Goal: Check status: Check status

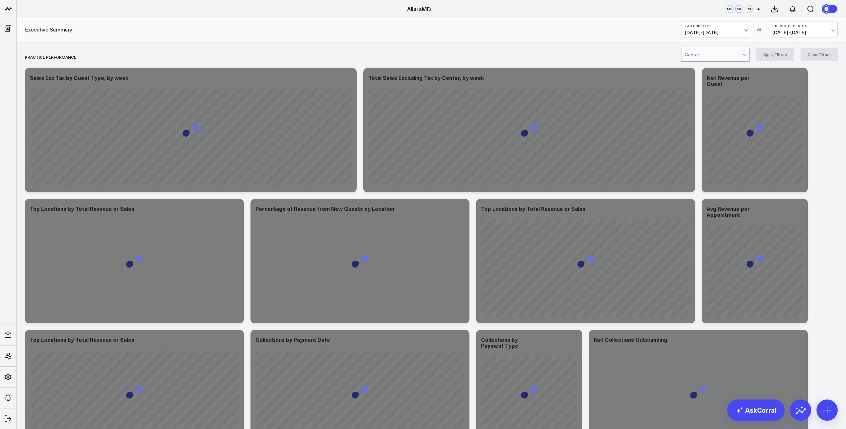
click at [745, 32] on span "[DATE] - [DATE]" at bounding box center [716, 32] width 62 height 5
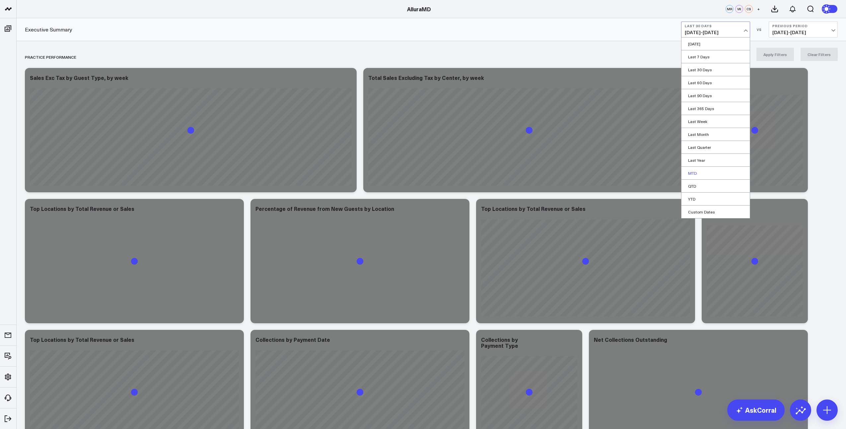
click at [702, 176] on link "MTD" at bounding box center [716, 173] width 68 height 13
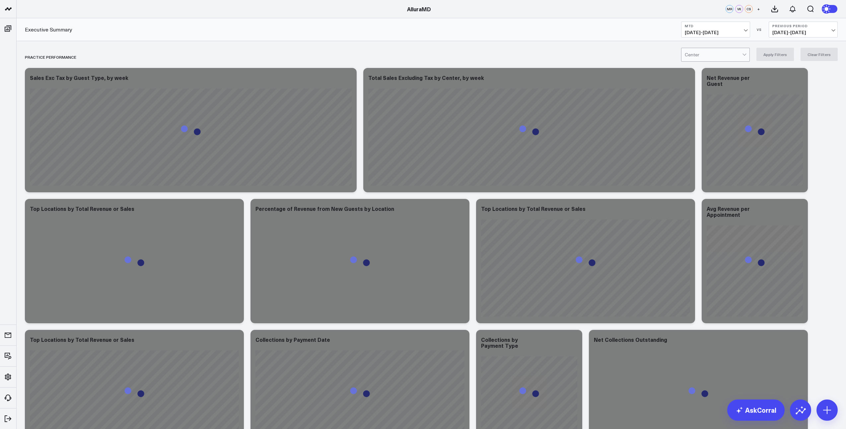
click at [791, 34] on span "[DATE] - [DATE]" at bounding box center [804, 32] width 62 height 5
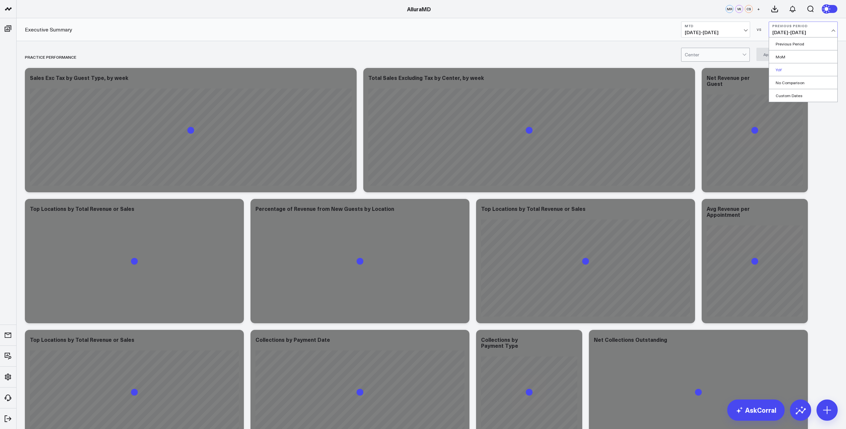
click at [792, 69] on link "YoY" at bounding box center [803, 69] width 68 height 13
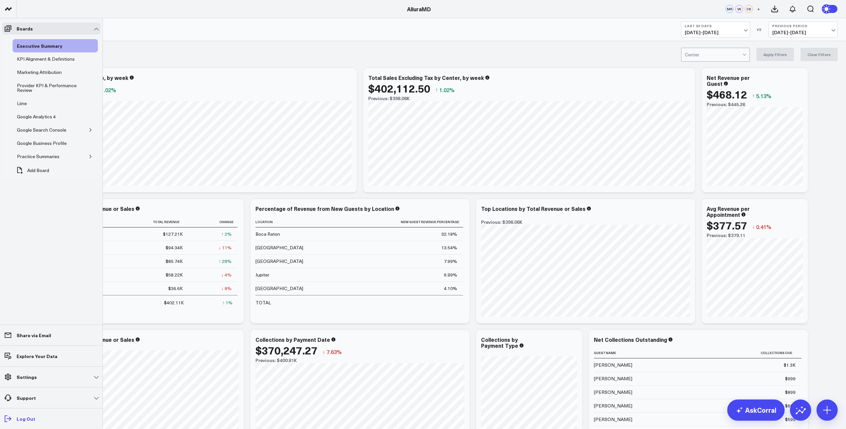
click at [29, 420] on p "Log Out" at bounding box center [26, 418] width 19 height 5
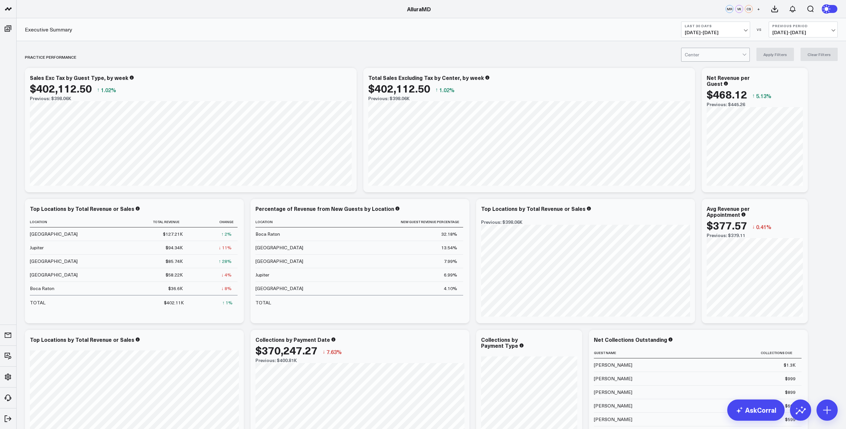
click at [743, 30] on span "[DATE] - [DATE]" at bounding box center [716, 32] width 62 height 5
click at [708, 173] on link "MTD" at bounding box center [716, 173] width 68 height 13
click at [798, 31] on span "[DATE] - [DATE]" at bounding box center [804, 32] width 62 height 5
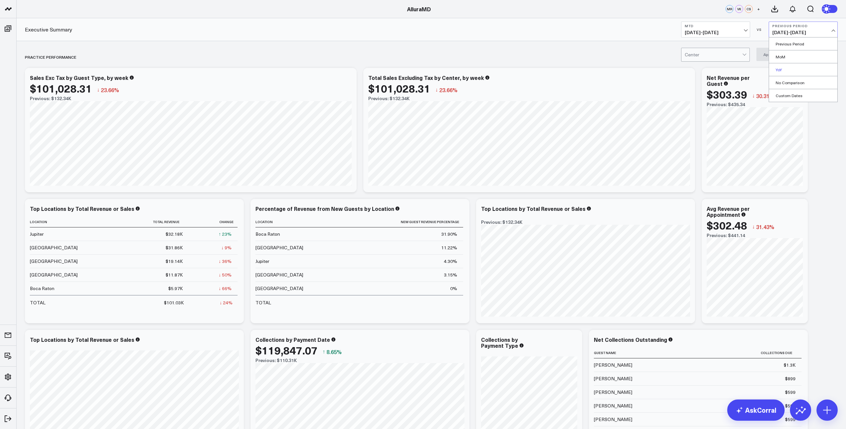
click at [780, 70] on link "YoY" at bounding box center [803, 69] width 68 height 13
